Goal: Information Seeking & Learning: Learn about a topic

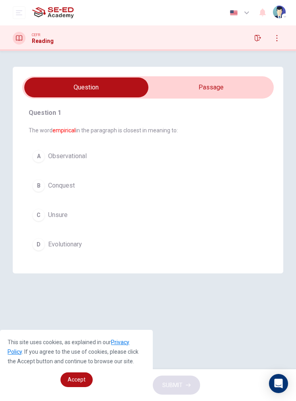
click at [214, 82] on input "checkbox" at bounding box center [86, 87] width 377 height 20
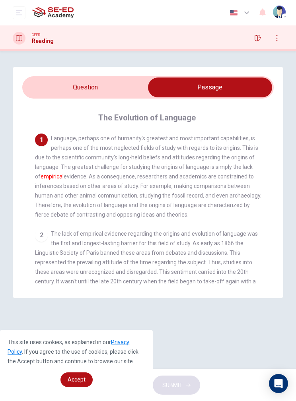
click at [110, 87] on input "checkbox" at bounding box center [209, 87] width 377 height 20
checkbox input "false"
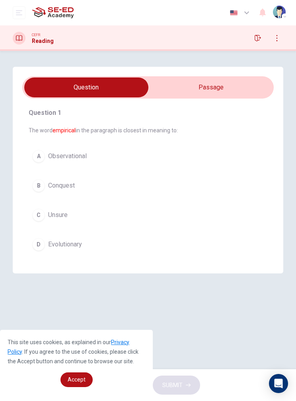
click at [18, 13] on icon "open mobile menu" at bounding box center [19, 12] width 6 height 5
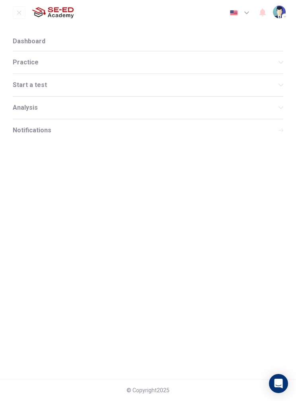
click at [58, 57] on div "Practice" at bounding box center [148, 62] width 270 height 22
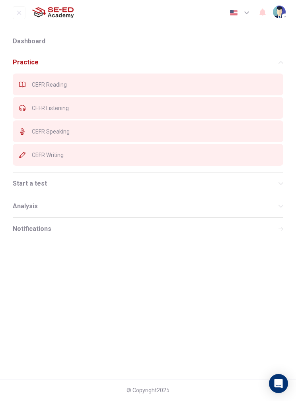
click at [69, 102] on div "CEFR Listening" at bounding box center [148, 108] width 270 height 22
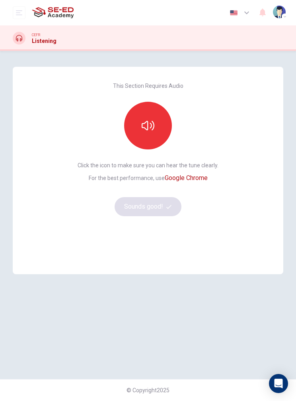
click at [152, 125] on icon "button" at bounding box center [147, 125] width 13 height 13
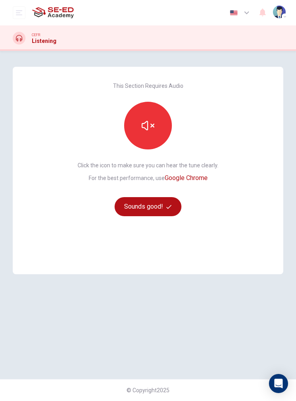
click at [156, 205] on button "Sounds good!" at bounding box center [147, 206] width 67 height 19
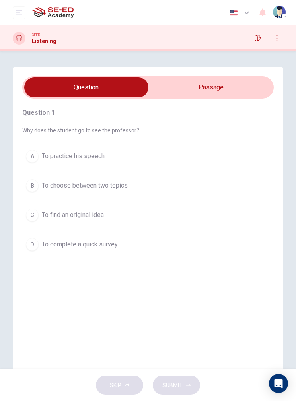
click at [228, 147] on button "A To practice his speech" at bounding box center [147, 156] width 251 height 20
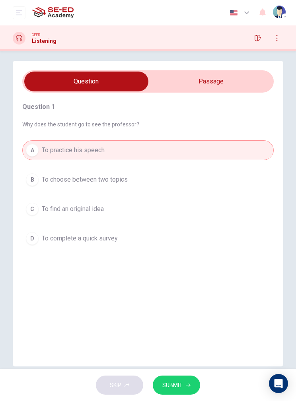
scroll to position [6, 0]
click at [223, 226] on div "A To practice his speech B To choose between two topics C To find an original i…" at bounding box center [147, 195] width 251 height 108
click at [220, 83] on input "checkbox" at bounding box center [86, 82] width 377 height 20
checkbox input "true"
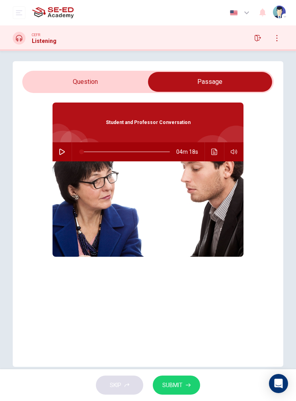
click at [64, 154] on icon "button" at bounding box center [62, 152] width 6 height 6
click at [212, 152] on icon "Click to see the audio transcription" at bounding box center [214, 152] width 6 height 6
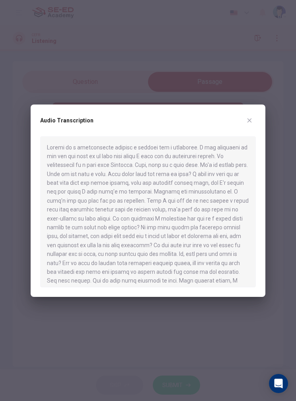
scroll to position [0, 0]
click at [249, 118] on icon "button" at bounding box center [249, 120] width 6 height 6
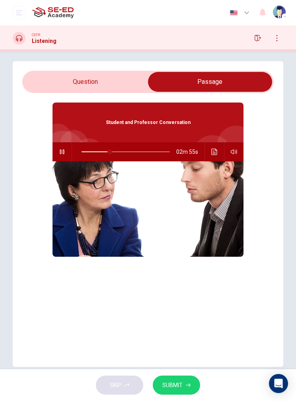
type input "33"
click at [43, 83] on input "checkbox" at bounding box center [209, 82] width 377 height 20
checkbox input "false"
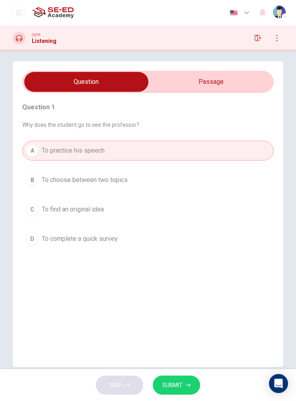
click at [19, 13] on icon "open mobile menu" at bounding box center [19, 12] width 6 height 5
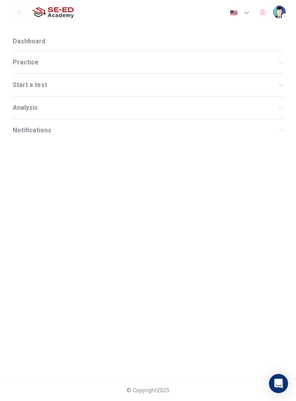
click at [147, 61] on span "Practice" at bounding box center [145, 62] width 265 height 6
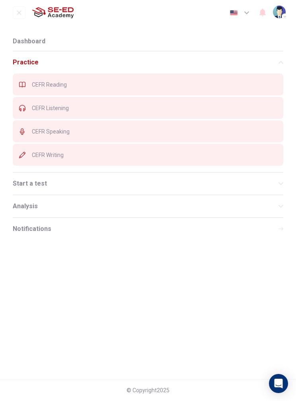
click at [120, 155] on span "CEFR Writing" at bounding box center [154, 155] width 245 height 6
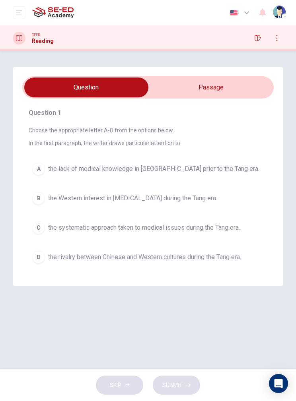
click at [19, 15] on icon "open mobile menu" at bounding box center [19, 12] width 6 height 5
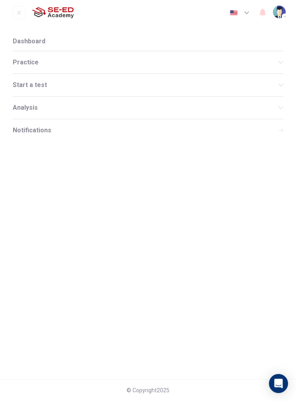
click at [39, 58] on div "Practice" at bounding box center [148, 62] width 270 height 22
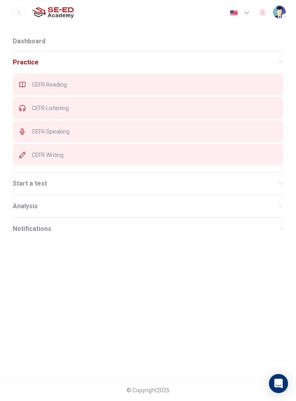
click at [64, 131] on span "CEFR Speaking" at bounding box center [154, 131] width 245 height 6
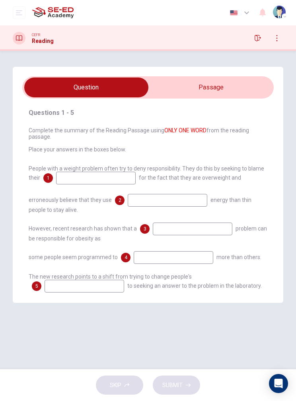
click at [105, 178] on input at bounding box center [95, 178] width 79 height 13
click at [148, 144] on span "Complete the summary of the Reading Passage using ONLY ONE WORD from the readin…" at bounding box center [148, 139] width 238 height 25
click at [219, 86] on input "checkbox" at bounding box center [86, 87] width 377 height 20
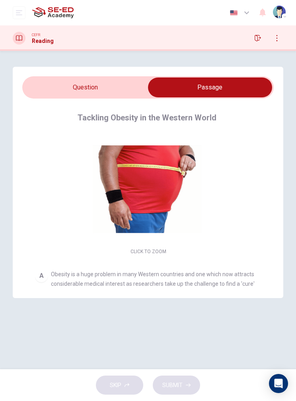
click at [107, 81] on input "checkbox" at bounding box center [209, 87] width 377 height 20
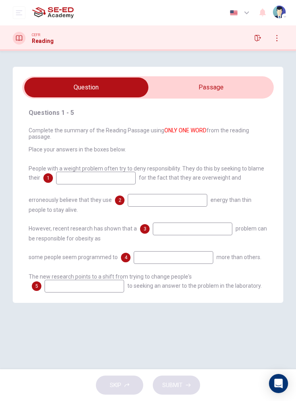
click at [221, 92] on input "checkbox" at bounding box center [86, 87] width 377 height 20
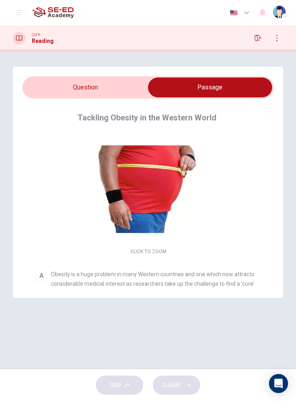
click at [120, 83] on input "checkbox" at bounding box center [209, 87] width 377 height 20
checkbox input "false"
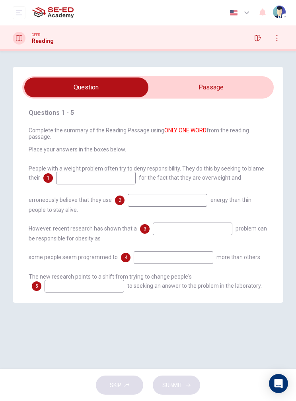
click at [18, 15] on icon "open mobile menu" at bounding box center [19, 12] width 6 height 5
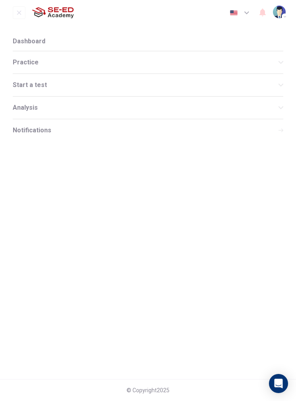
click at [100, 66] on div "Practice" at bounding box center [148, 62] width 270 height 22
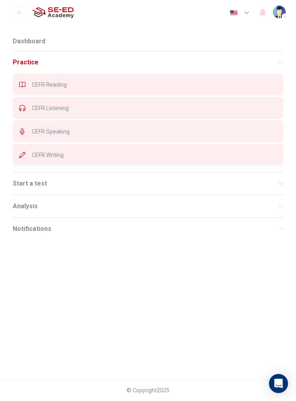
click at [110, 81] on span "CEFR Reading" at bounding box center [154, 84] width 245 height 6
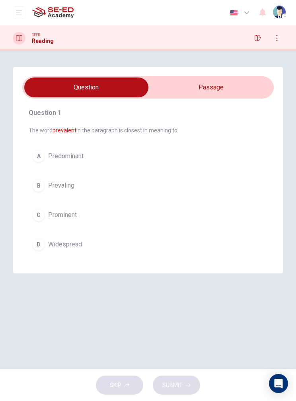
click at [213, 78] on input "checkbox" at bounding box center [86, 87] width 377 height 20
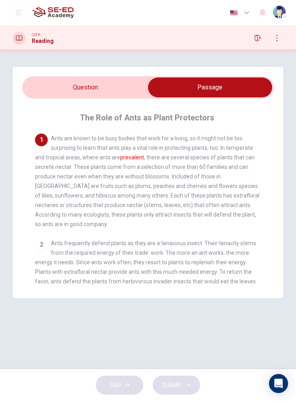
click at [60, 85] on input "checkbox" at bounding box center [209, 87] width 377 height 20
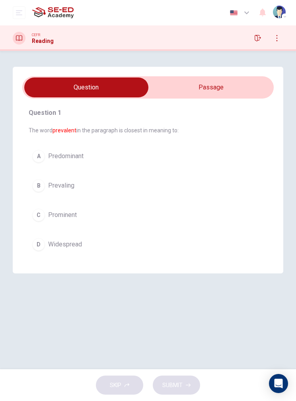
click at [40, 241] on div "D" at bounding box center [38, 244] width 13 height 13
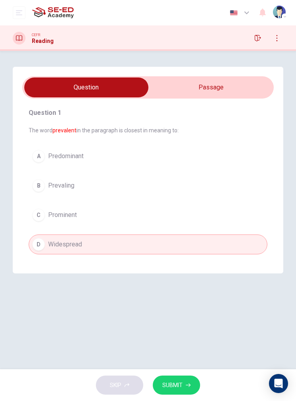
click at [179, 378] on button "SUBMIT" at bounding box center [176, 384] width 47 height 19
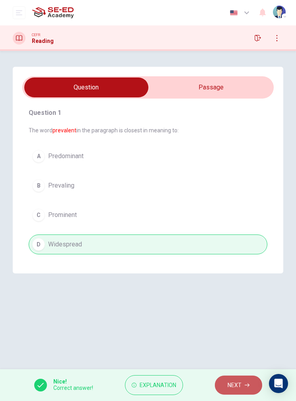
click at [234, 382] on span "NEXT" at bounding box center [234, 385] width 14 height 10
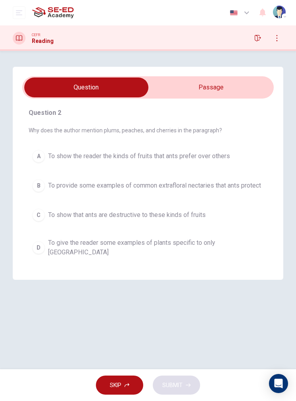
click at [188, 88] on input "checkbox" at bounding box center [86, 87] width 377 height 20
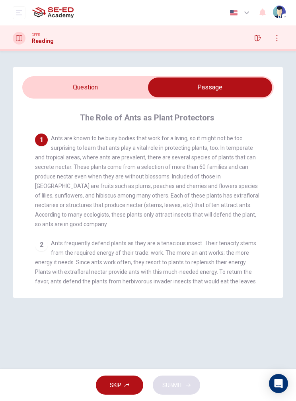
click at [86, 75] on div "Question 2 Why does the author mention plums, peaches, and cherries in the para…" at bounding box center [148, 182] width 270 height 231
click at [86, 81] on input "checkbox" at bounding box center [209, 87] width 377 height 20
checkbox input "false"
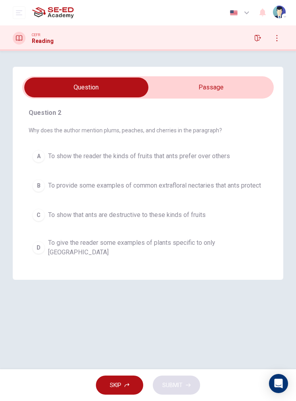
click at [42, 251] on div "D" at bounding box center [38, 247] width 13 height 13
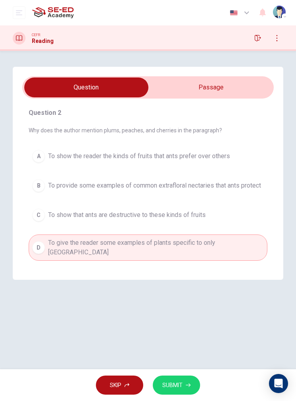
click at [170, 379] on button "SUBMIT" at bounding box center [176, 384] width 47 height 19
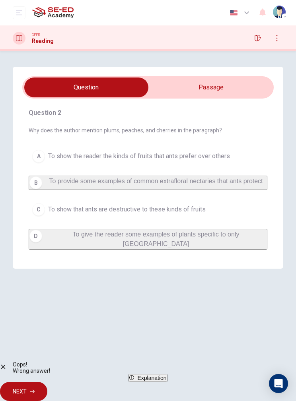
click at [27, 387] on span "NEXT" at bounding box center [20, 392] width 14 height 10
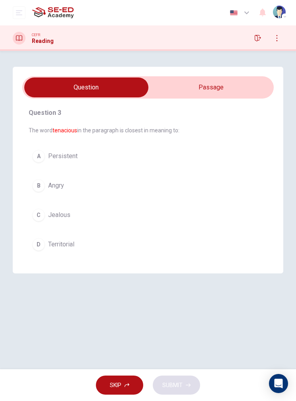
click at [49, 242] on span "Territorial" at bounding box center [61, 245] width 26 height 10
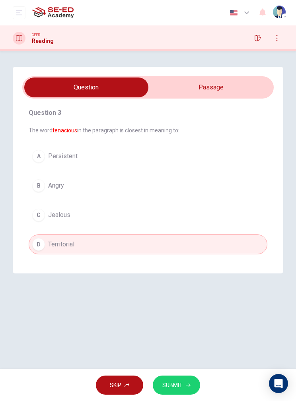
click at [176, 380] on span "SUBMIT" at bounding box center [172, 385] width 20 height 10
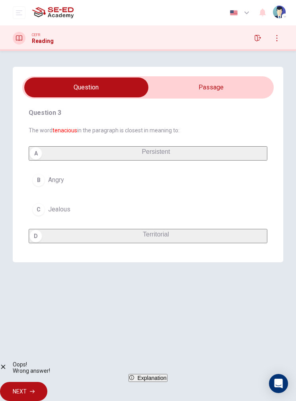
click at [47, 382] on button "NEXT" at bounding box center [23, 391] width 47 height 19
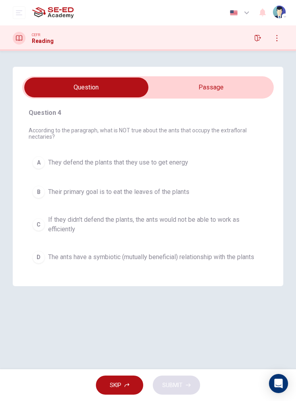
click at [28, 9] on div "Dashboard Practice Start a test Analysis" at bounding box center [43, 13] width 61 height 16
click at [20, 8] on button "open mobile menu" at bounding box center [19, 12] width 13 height 13
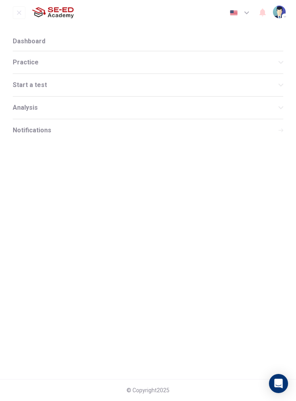
click at [137, 37] on li "Dashboard" at bounding box center [148, 41] width 270 height 19
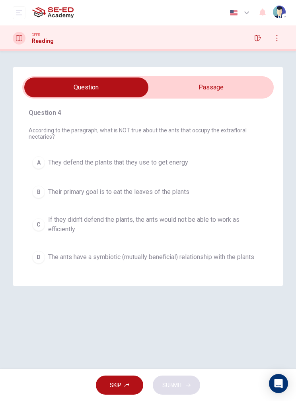
click at [14, 17] on button "open mobile menu" at bounding box center [19, 12] width 13 height 13
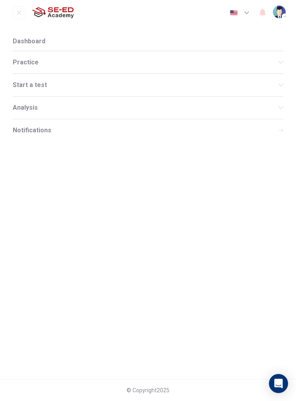
click at [32, 57] on div "Practice" at bounding box center [148, 62] width 270 height 22
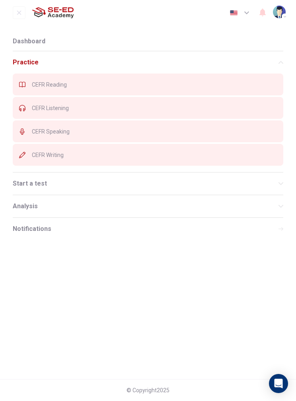
click at [56, 159] on div "CEFR Writing" at bounding box center [148, 155] width 270 height 22
